Goal: Task Accomplishment & Management: Manage account settings

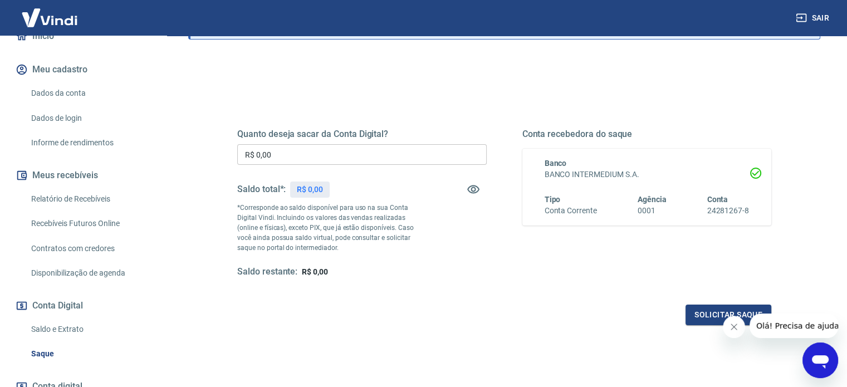
scroll to position [115, 0]
click at [96, 202] on link "Relatório de Recebíveis" at bounding box center [90, 200] width 126 height 23
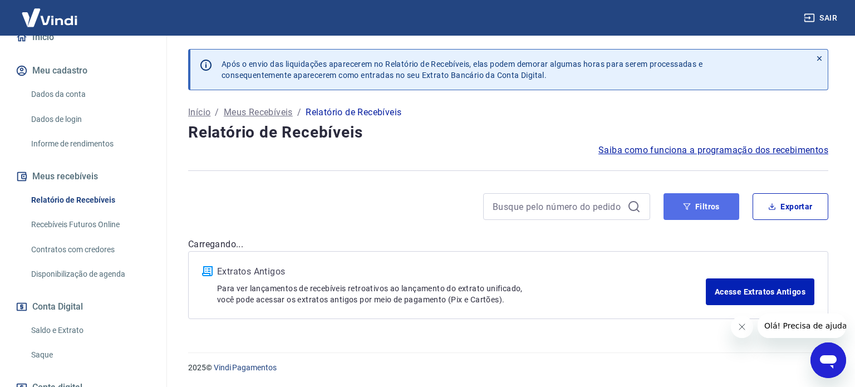
click at [677, 199] on button "Filtros" at bounding box center [702, 206] width 76 height 27
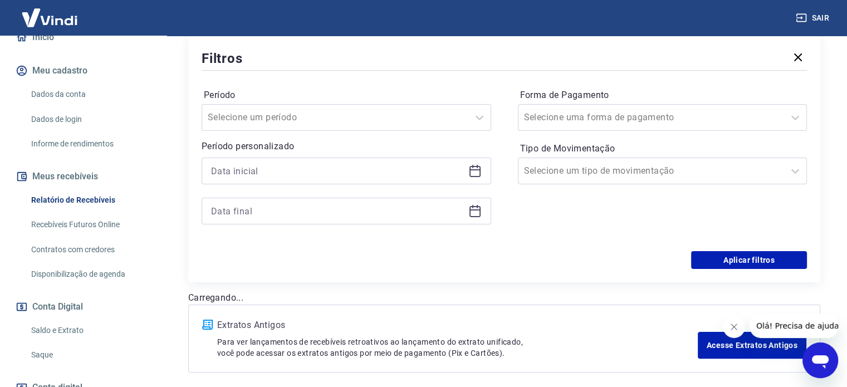
scroll to position [196, 0]
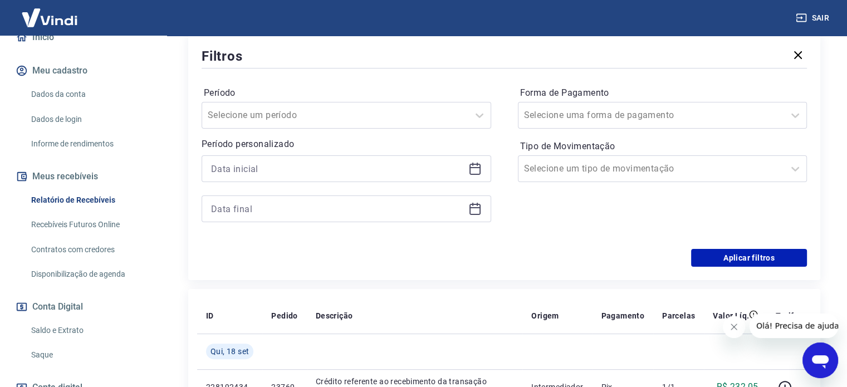
click at [476, 172] on icon at bounding box center [474, 168] width 13 height 13
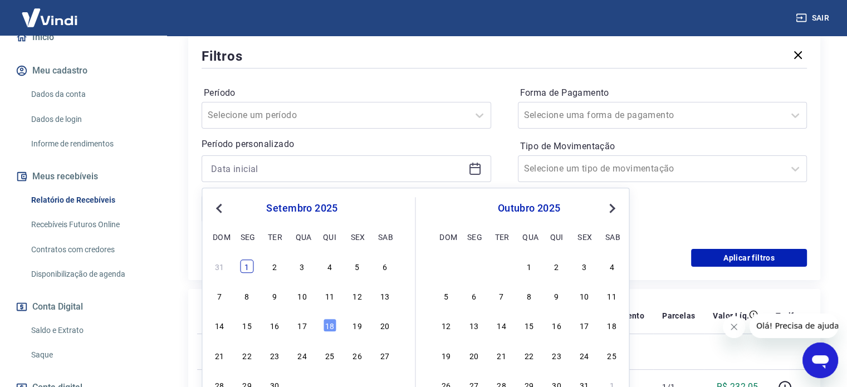
click at [243, 267] on div "1" at bounding box center [247, 265] width 13 height 13
type input "[DATE]"
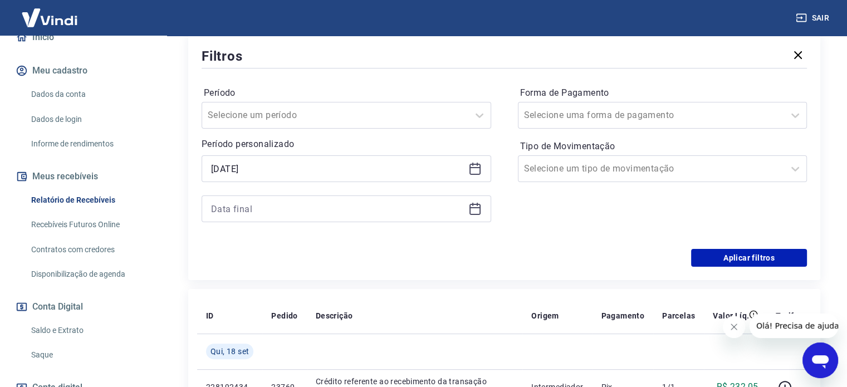
click at [473, 207] on icon at bounding box center [474, 208] width 13 height 13
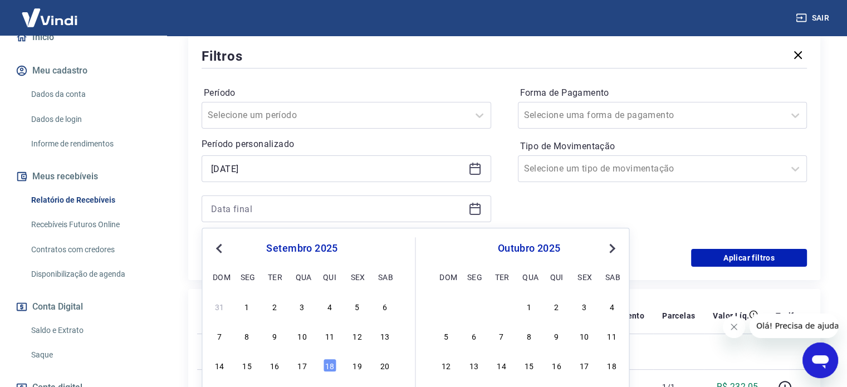
click at [331, 373] on div "14 15 16 17 18 19 20" at bounding box center [302, 365] width 182 height 16
click at [326, 369] on div "18" at bounding box center [329, 365] width 13 height 13
type input "[DATE]"
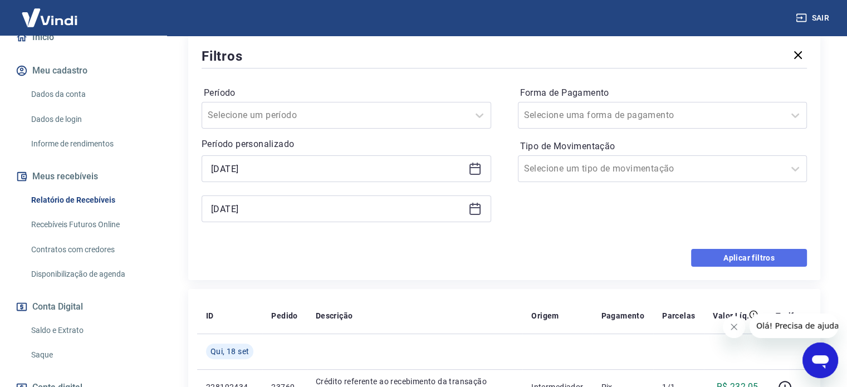
click at [708, 261] on button "Aplicar filtros" at bounding box center [749, 258] width 116 height 18
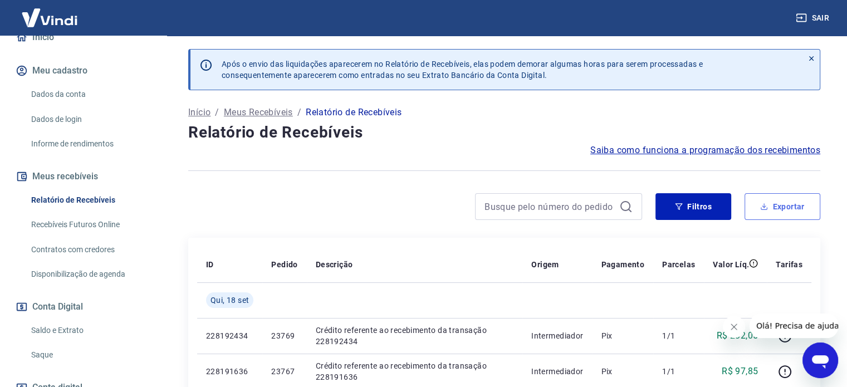
click at [777, 202] on button "Exportar" at bounding box center [782, 206] width 76 height 27
type input "[DATE]"
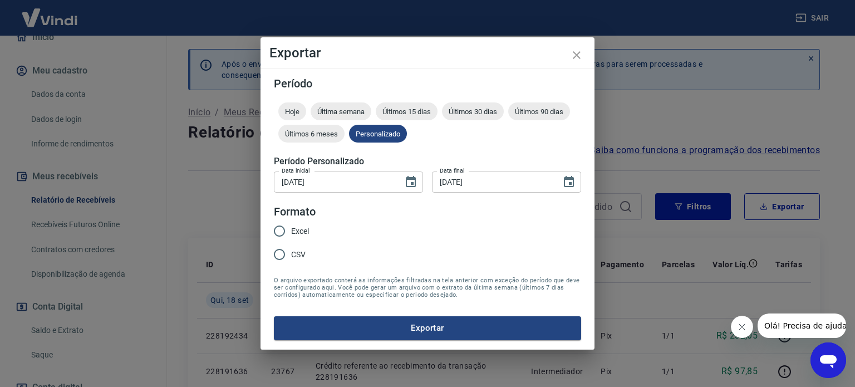
click at [295, 229] on span "Excel" at bounding box center [300, 232] width 18 height 12
click at [291, 229] on input "Excel" at bounding box center [279, 230] width 23 height 23
radio input "true"
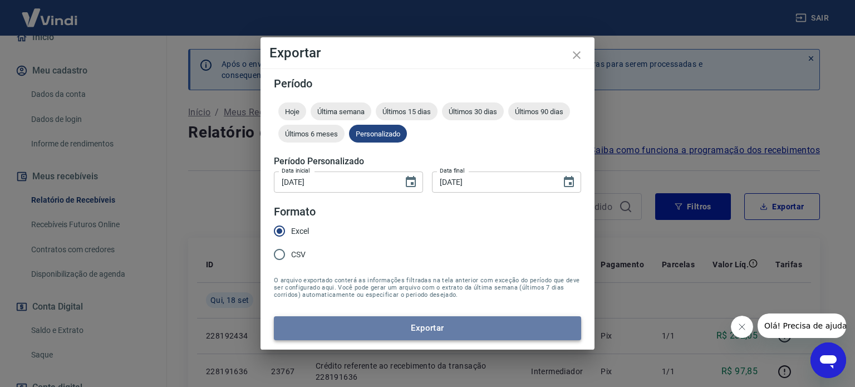
click at [400, 328] on button "Exportar" at bounding box center [427, 327] width 307 height 23
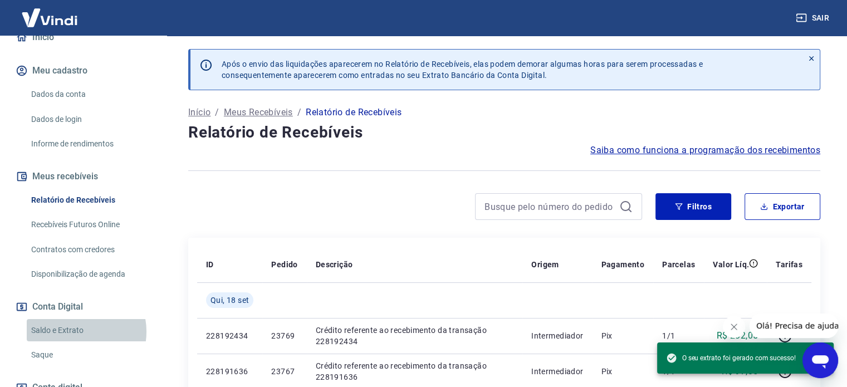
click at [76, 331] on link "Saldo e Extrato" at bounding box center [90, 330] width 126 height 23
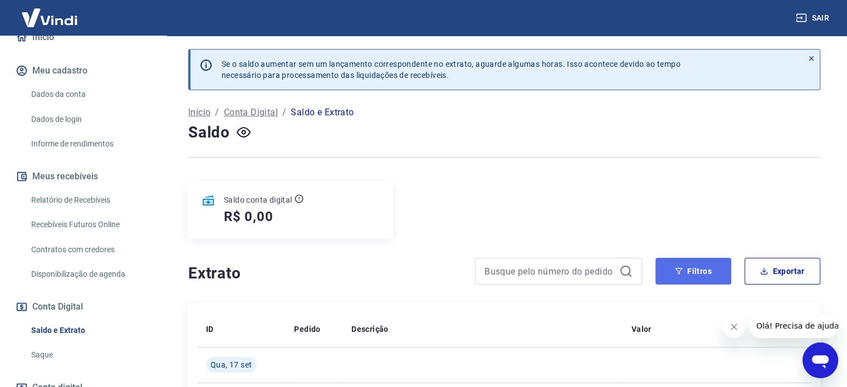
click at [675, 262] on button "Filtros" at bounding box center [693, 271] width 76 height 27
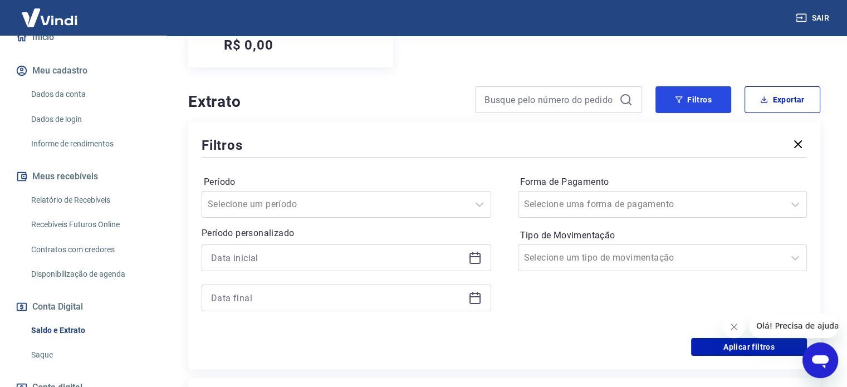
scroll to position [172, 0]
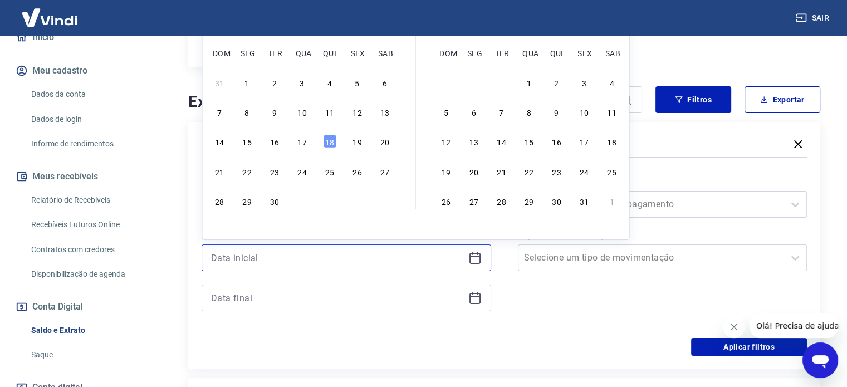
click at [401, 264] on input at bounding box center [337, 257] width 253 height 17
click at [244, 77] on div "1" at bounding box center [247, 82] width 13 height 13
type input "[DATE]"
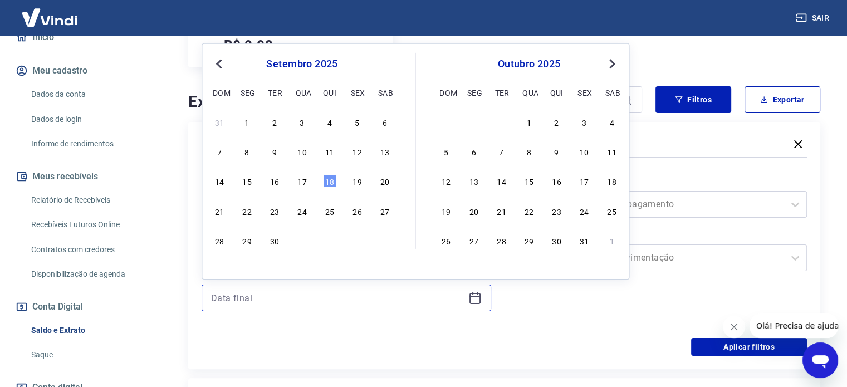
click at [368, 298] on input at bounding box center [337, 298] width 253 height 17
click at [330, 182] on div "18" at bounding box center [329, 180] width 13 height 13
type input "[DATE]"
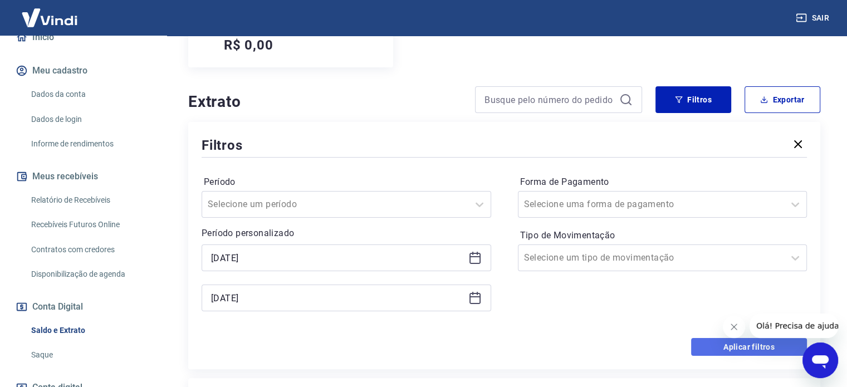
click at [716, 344] on button "Aplicar filtros" at bounding box center [749, 347] width 116 height 18
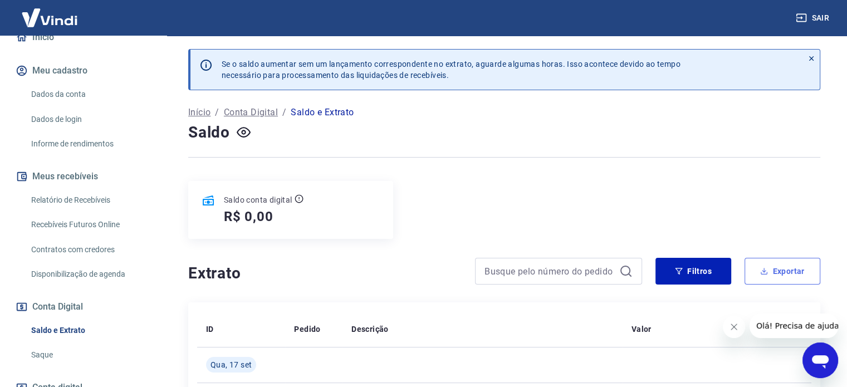
click at [788, 275] on button "Exportar" at bounding box center [782, 271] width 76 height 27
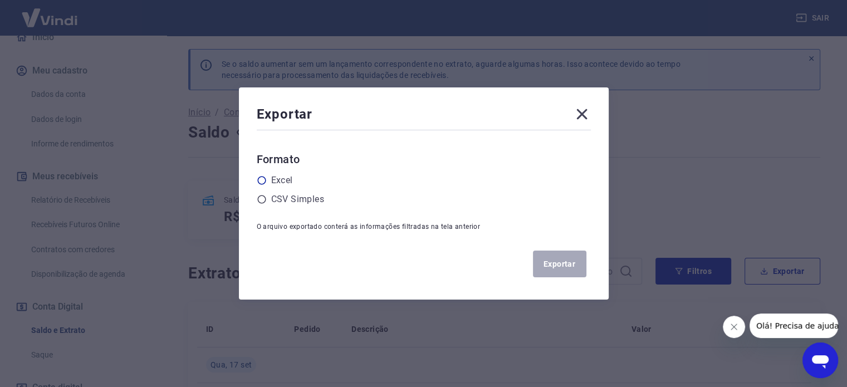
click at [266, 179] on icon at bounding box center [262, 180] width 10 height 10
click at [0, 0] on input "radio" at bounding box center [0, 0] width 0 height 0
click at [551, 272] on button "Exportar" at bounding box center [559, 264] width 53 height 27
